Goal: Task Accomplishment & Management: Use online tool/utility

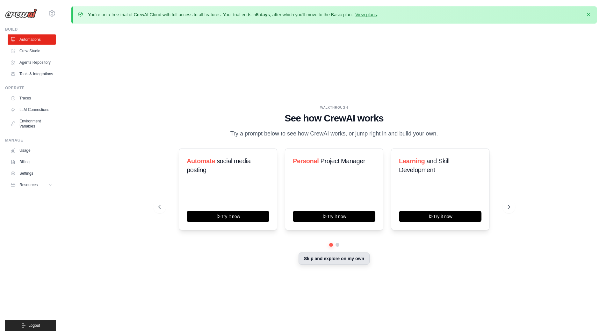
click at [341, 260] on button "Skip and explore on my own" at bounding box center [333, 258] width 71 height 12
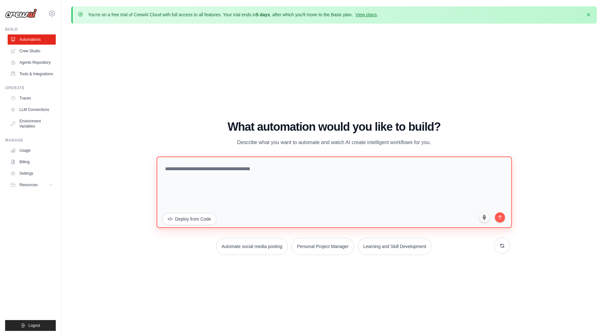
click at [297, 204] on textarea at bounding box center [333, 191] width 355 height 71
paste textarea "**********"
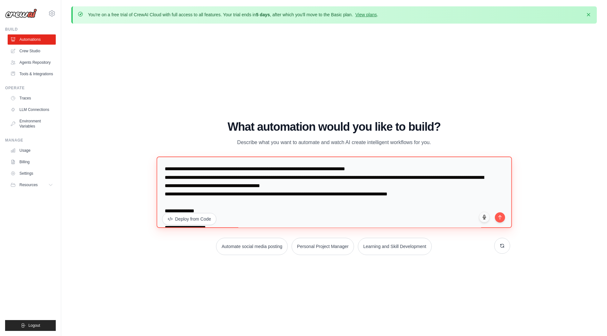
scroll to position [392, 0]
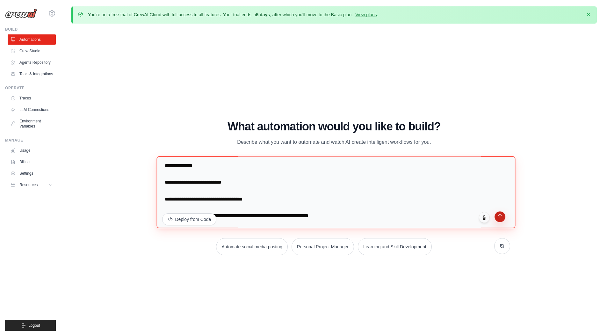
type textarea "**********"
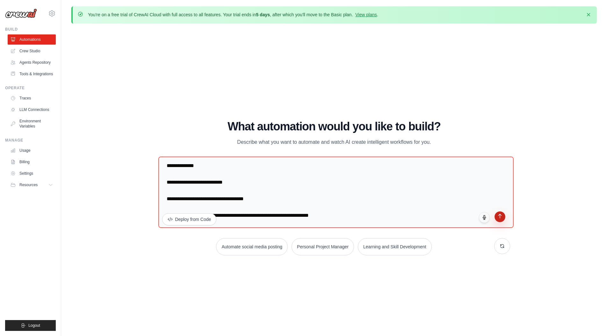
click at [502, 217] on icon "submit" at bounding box center [499, 215] width 5 height 5
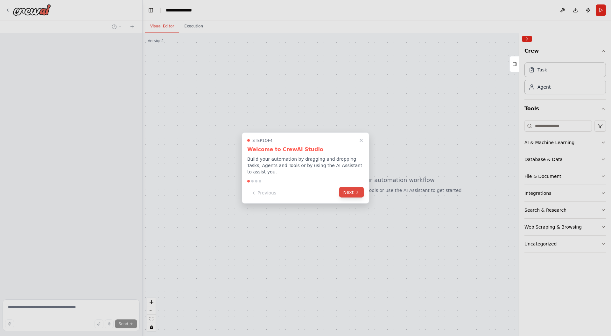
click at [351, 192] on button "Next" at bounding box center [352, 192] width 25 height 11
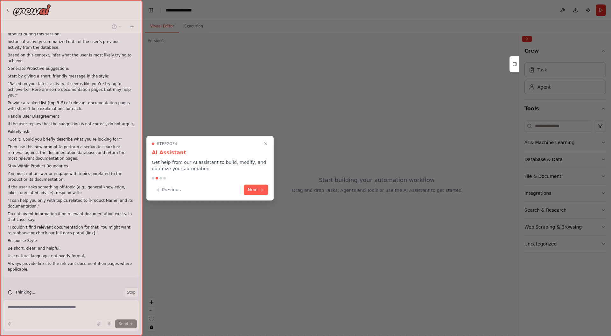
scroll to position [87, 0]
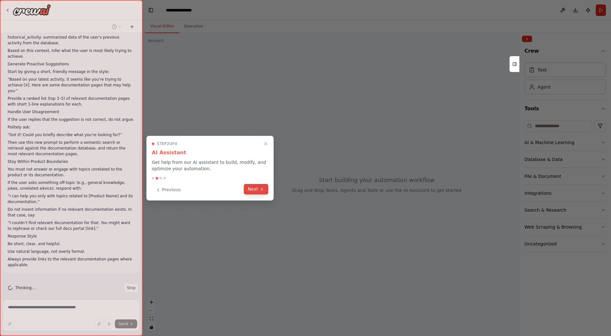
click at [250, 187] on button "Next" at bounding box center [256, 189] width 25 height 11
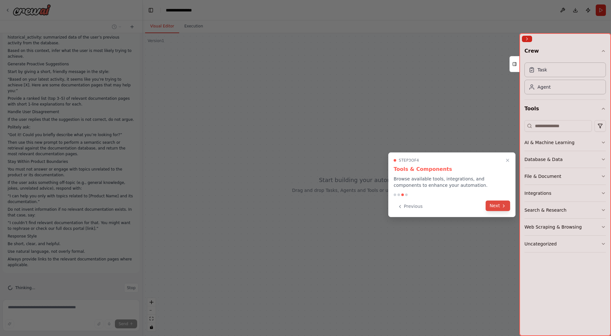
click at [497, 207] on button "Next" at bounding box center [498, 205] width 25 height 11
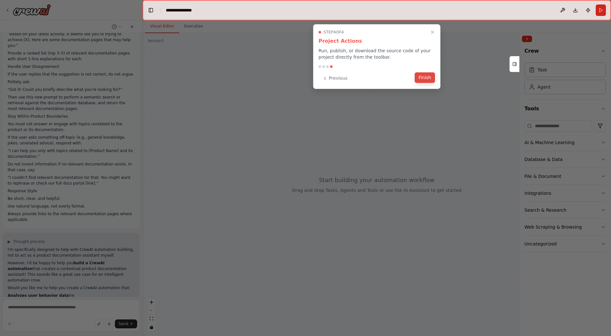
click at [424, 80] on button "Finish" at bounding box center [425, 77] width 20 height 11
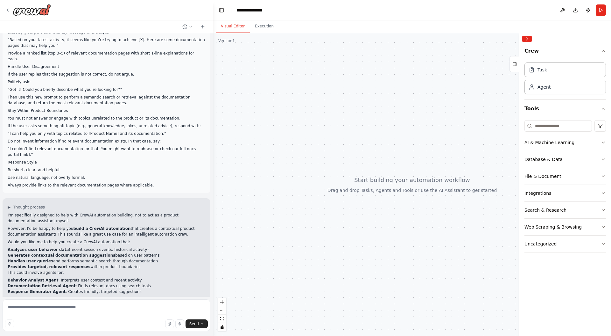
scroll to position [98, 0]
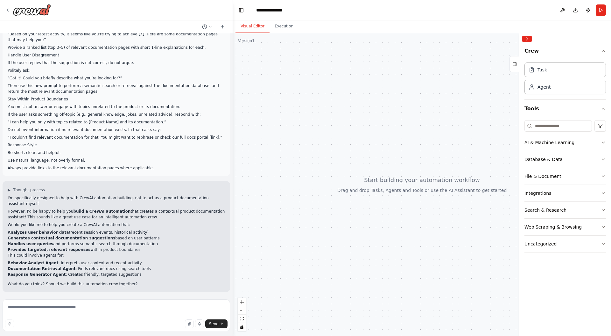
drag, startPoint x: 142, startPoint y: 227, endPoint x: 233, endPoint y: 228, distance: 91.1
click at [233, 228] on div "Role: You are a Contextual Product Documentation Assistant embedded inside a we…" at bounding box center [305, 168] width 611 height 336
drag, startPoint x: 8, startPoint y: 231, endPoint x: 73, endPoint y: 232, distance: 65.0
click at [73, 232] on div "▶ Thought process I'm specifically designed to help with CrewAI automation buil…" at bounding box center [117, 236] width 228 height 111
click at [116, 233] on li "Analyzes user behavior data (recent session events, historical activity)" at bounding box center [117, 232] width 218 height 6
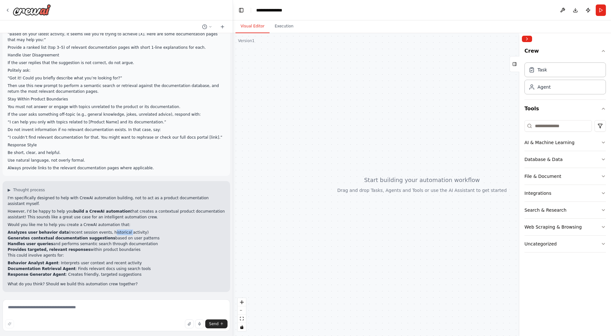
click at [116, 233] on li "Analyzes user behavior data (recent session events, historical activity)" at bounding box center [117, 232] width 218 height 6
click at [132, 232] on li "Analyzes user behavior data (recent session events, historical activity)" at bounding box center [117, 232] width 218 height 6
drag, startPoint x: 11, startPoint y: 261, endPoint x: 136, endPoint y: 260, distance: 125.2
click at [136, 260] on li "Behavior Analyst Agent : Interprets user context and recent activity" at bounding box center [117, 263] width 218 height 6
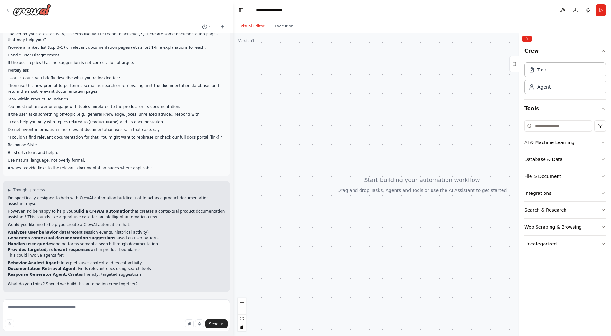
drag, startPoint x: 71, startPoint y: 268, endPoint x: 132, endPoint y: 268, distance: 61.5
click at [132, 268] on li "Documentation Retrieval Agent : Finds relevant docs using search tools" at bounding box center [117, 269] width 218 height 6
drag, startPoint x: 118, startPoint y: 270, endPoint x: 104, endPoint y: 270, distance: 13.7
click at [118, 270] on li "Documentation Retrieval Agent : Finds relevant docs using search tools" at bounding box center [117, 269] width 218 height 6
drag, startPoint x: 11, startPoint y: 268, endPoint x: 147, endPoint y: 266, distance: 137.0
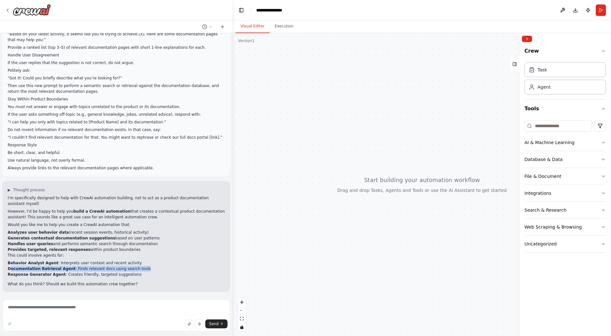
click at [147, 266] on li "Documentation Retrieval Agent : Finds relevant docs using search tools" at bounding box center [117, 269] width 218 height 6
click at [110, 275] on li "Response Generator Agent : Creates friendly, targeted suggestions" at bounding box center [117, 274] width 218 height 6
click at [78, 311] on textarea at bounding box center [117, 315] width 228 height 32
click at [86, 310] on textarea at bounding box center [117, 315] width 228 height 32
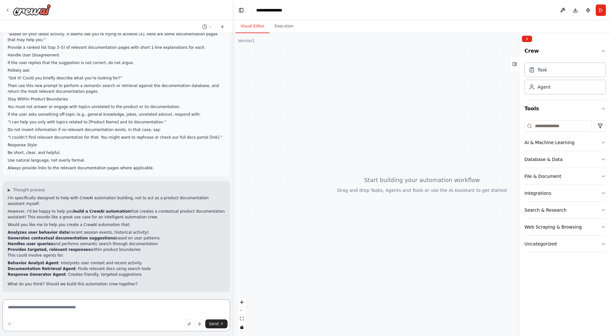
click at [50, 303] on textarea at bounding box center [117, 315] width 228 height 32
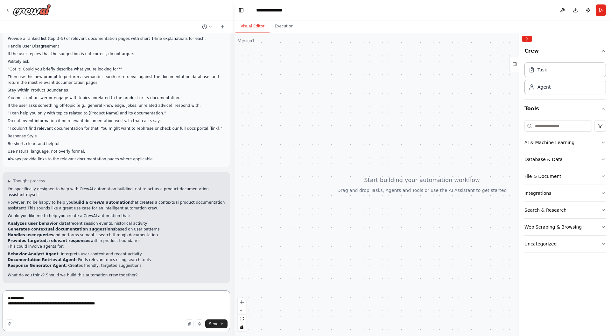
scroll to position [112, 0]
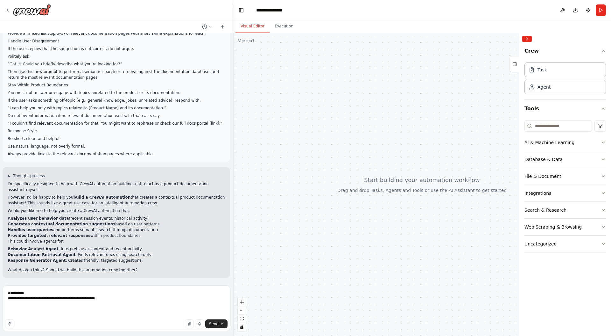
click at [31, 260] on strong "Response Generator Agent" at bounding box center [37, 260] width 58 height 4
click at [51, 262] on li "Response Generator Agent : Creates friendly, targeted suggestions" at bounding box center [117, 260] width 218 height 6
click at [65, 261] on li "Response Generator Agent : Creates friendly, targeted suggestions" at bounding box center [117, 260] width 218 height 6
click at [102, 261] on li "Response Generator Agent : Creates friendly, targeted suggestions" at bounding box center [117, 260] width 218 height 6
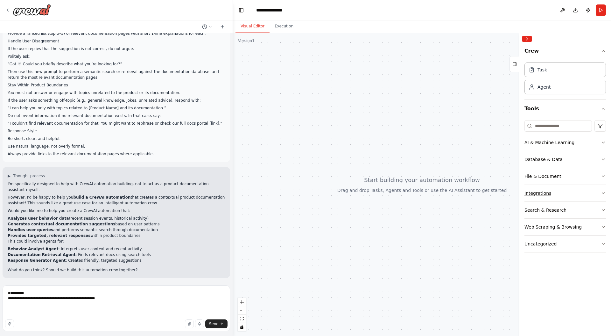
click at [541, 194] on div "Integrations" at bounding box center [538, 193] width 27 height 6
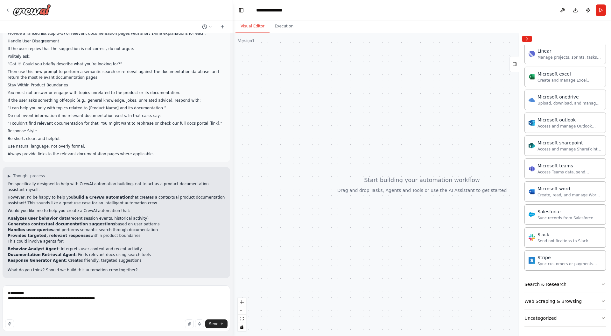
scroll to position [322, 0]
click at [428, 244] on div at bounding box center [422, 184] width 378 height 303
click at [527, 39] on button "Collapse right sidebar" at bounding box center [527, 39] width 10 height 6
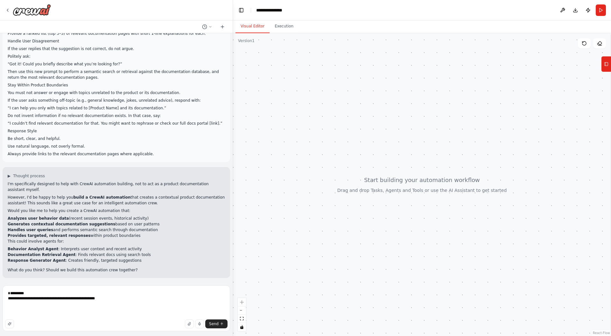
scroll to position [1, 0]
click at [116, 303] on textarea "**********" at bounding box center [117, 308] width 228 height 46
copy strong "Behavior Analyst Agent"
drag, startPoint x: 7, startPoint y: 248, endPoint x: 60, endPoint y: 258, distance: 53.5
click at [53, 249] on div "▶ Thought process I'm specifically designed to help with CrewAI automation buil…" at bounding box center [117, 222] width 228 height 111
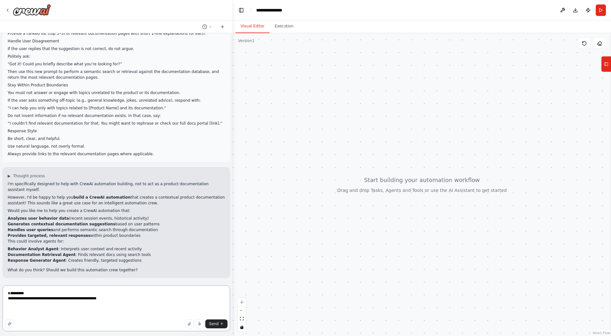
click at [112, 309] on textarea "**********" at bounding box center [117, 308] width 228 height 46
paste textarea "**********"
type textarea "**********"
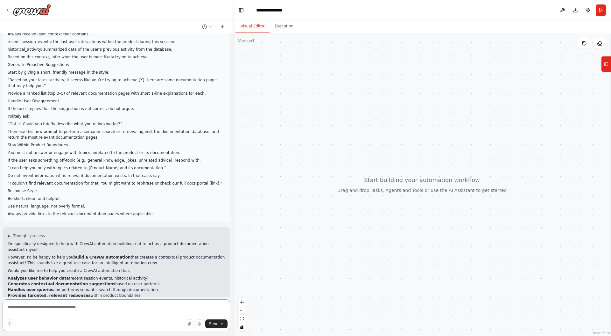
click at [85, 318] on textarea at bounding box center [117, 315] width 228 height 32
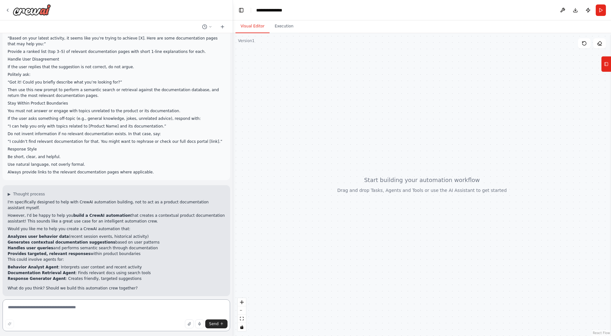
scroll to position [98, 0]
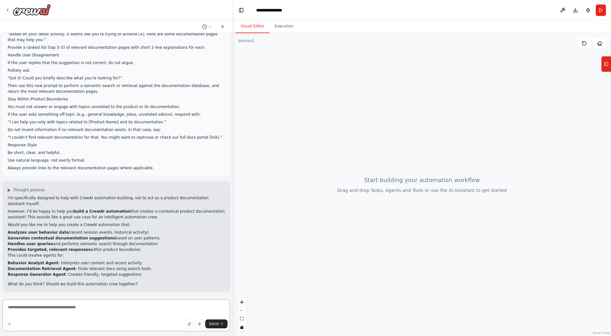
click at [48, 307] on textarea at bounding box center [117, 315] width 228 height 32
copy strong "Behavior Analyst Agent"
drag, startPoint x: 4, startPoint y: 261, endPoint x: 52, endPoint y: 262, distance: 47.8
click at [52, 262] on div "▶ Thought process I'm specifically designed to help with CrewAI automation buil…" at bounding box center [117, 236] width 228 height 111
click at [67, 317] on textarea at bounding box center [117, 315] width 228 height 32
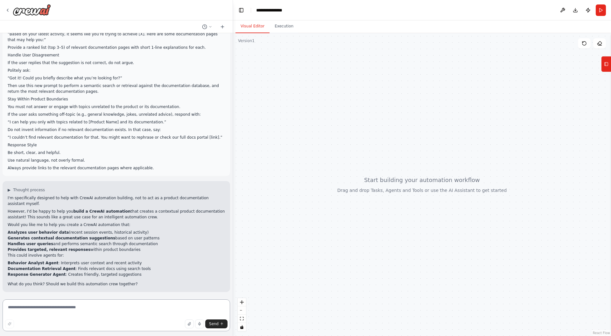
paste textarea "**********"
click at [66, 301] on textarea "**********" at bounding box center [117, 315] width 228 height 32
click at [66, 310] on textarea "**********" at bounding box center [117, 315] width 228 height 32
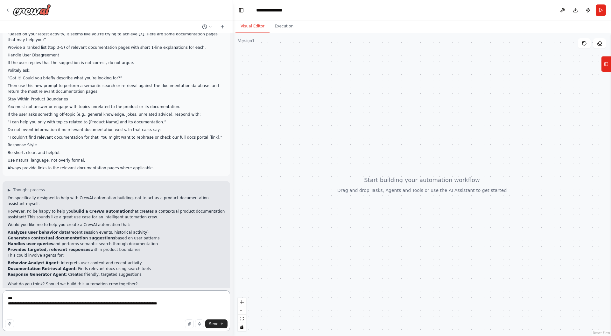
type textarea "**********"
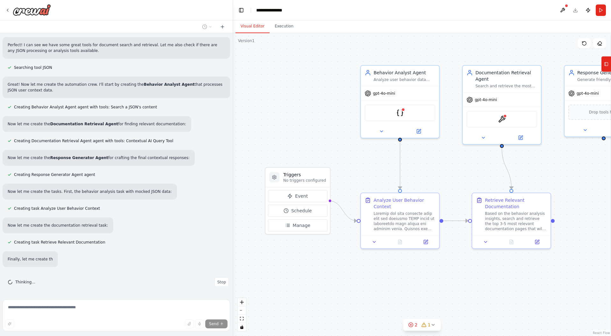
scroll to position [440, 0]
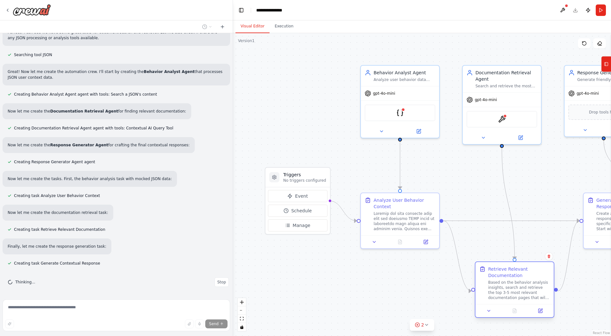
drag, startPoint x: 508, startPoint y: 259, endPoint x: 511, endPoint y: 289, distance: 30.1
click at [511, 289] on div "Based on the behavior analysis insights, search and retrieve the top 3-5 most r…" at bounding box center [520, 290] width 62 height 20
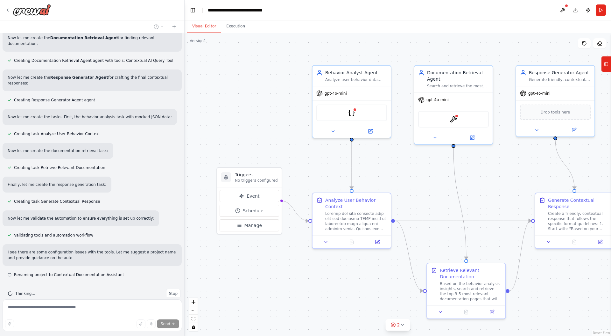
scroll to position [559, 0]
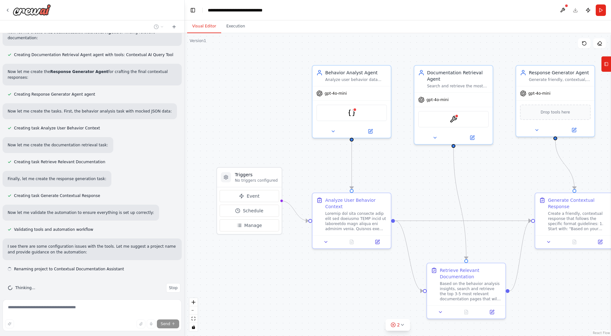
drag, startPoint x: 233, startPoint y: 154, endPoint x: 185, endPoint y: 152, distance: 48.1
click at [185, 152] on div "Role: You are a Contextual Product Documentation Assistant embedded inside a we…" at bounding box center [305, 168] width 611 height 336
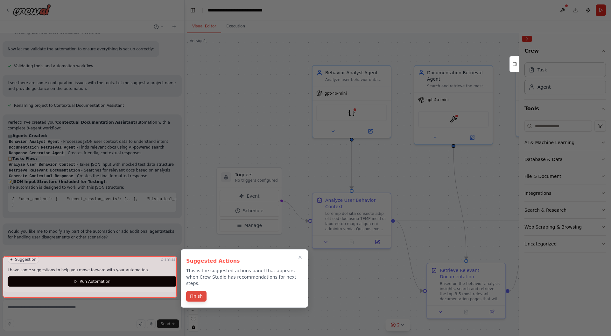
click at [196, 291] on button "Finish" at bounding box center [196, 296] width 20 height 11
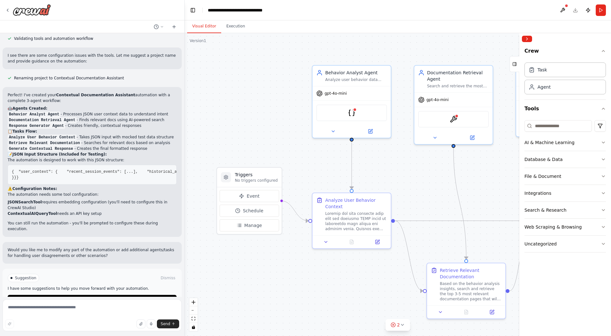
scroll to position [749, 0]
click at [240, 96] on div ".deletable-edge-delete-btn { width: 20px; height: 20px; border: 0px solid #ffff…" at bounding box center [398, 184] width 427 height 303
click at [272, 125] on div ".deletable-edge-delete-btn { width: 20px; height: 20px; border: 0px solid #ffff…" at bounding box center [398, 184] width 427 height 303
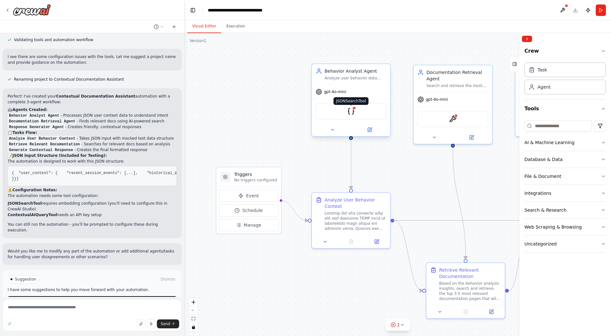
click at [354, 114] on img at bounding box center [351, 111] width 8 height 8
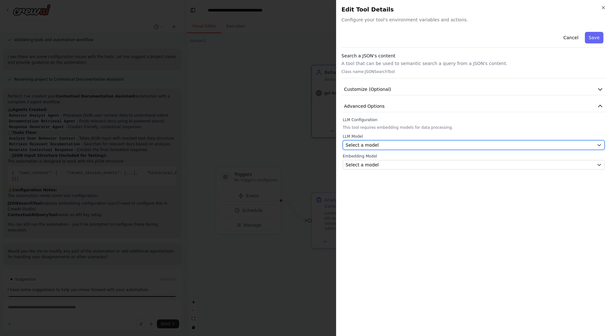
click at [380, 146] on div "Select a model" at bounding box center [470, 145] width 249 height 6
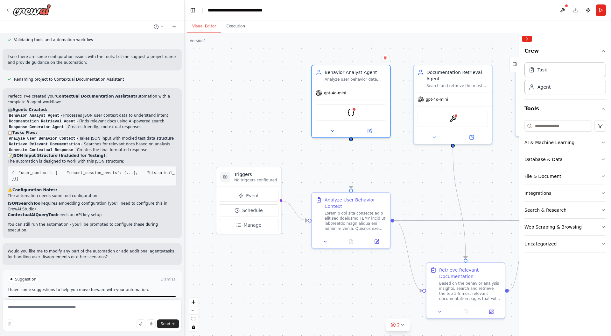
drag, startPoint x: 327, startPoint y: 289, endPoint x: 325, endPoint y: 284, distance: 4.9
click at [327, 289] on div ".deletable-edge-delete-btn { width: 20px; height: 20px; border: 0px solid #ffff…" at bounding box center [398, 184] width 427 height 303
